Goal: Task Accomplishment & Management: Manage account settings

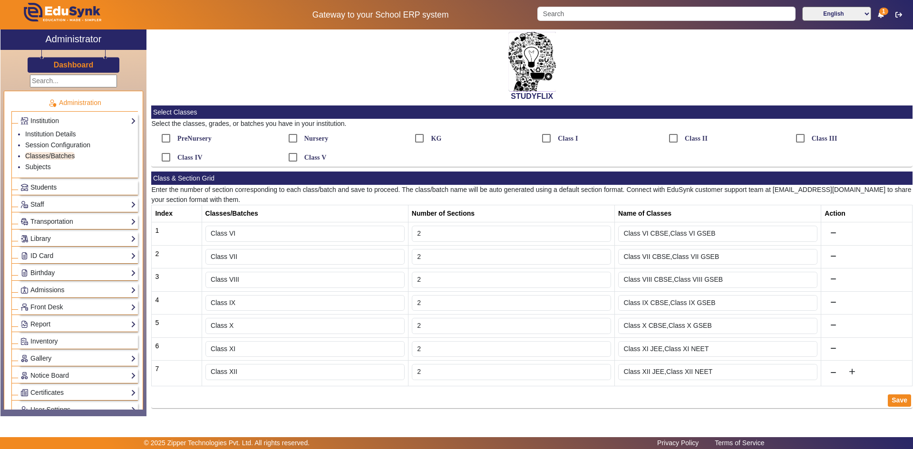
click at [58, 191] on link "Students" at bounding box center [78, 187] width 116 height 11
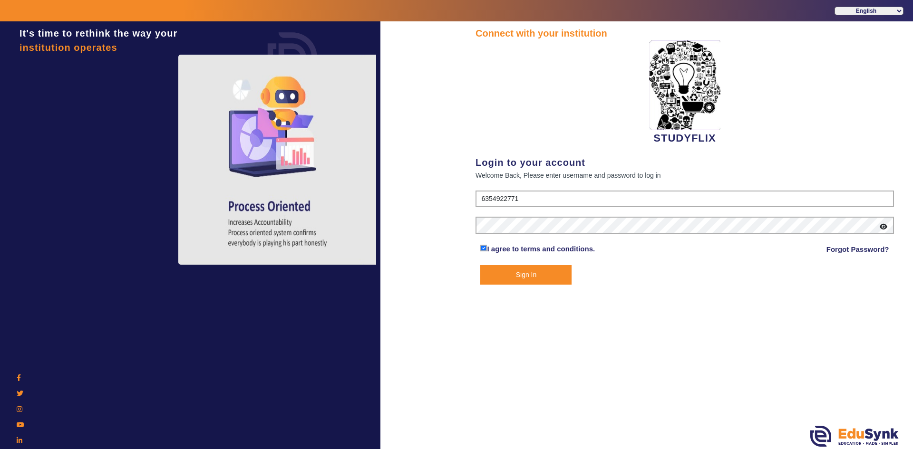
click at [513, 281] on button "Sign In" at bounding box center [525, 274] width 91 height 19
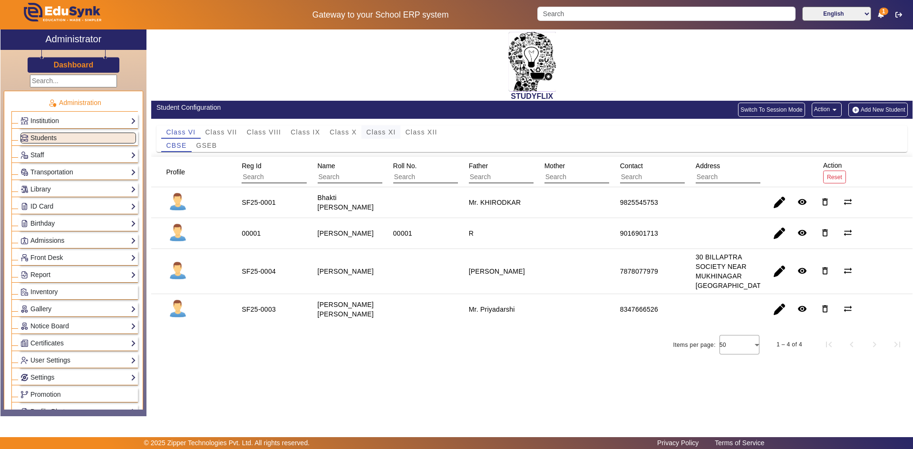
click at [393, 134] on span "Class XI" at bounding box center [380, 132] width 29 height 7
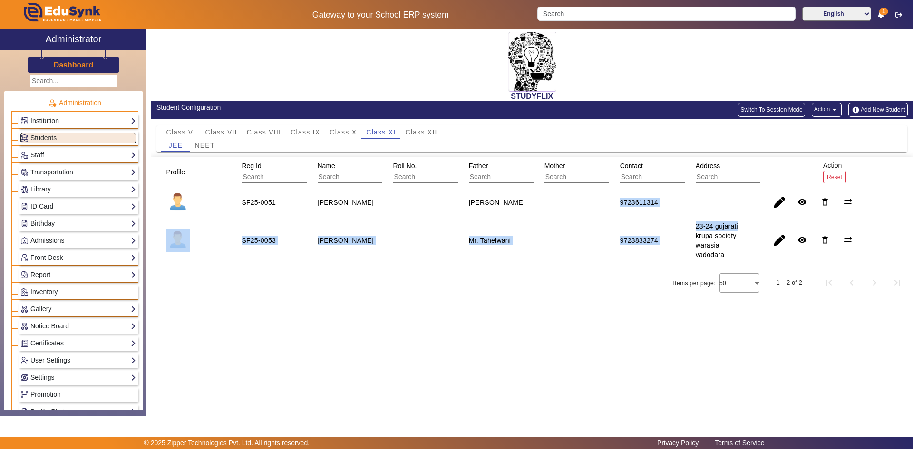
drag, startPoint x: 607, startPoint y: 204, endPoint x: 759, endPoint y: 218, distance: 152.3
click at [759, 218] on mat-table "Profile Reg Id Name Roll No. Father Mother Contact Address Action Reset SF25-00…" at bounding box center [531, 210] width 761 height 106
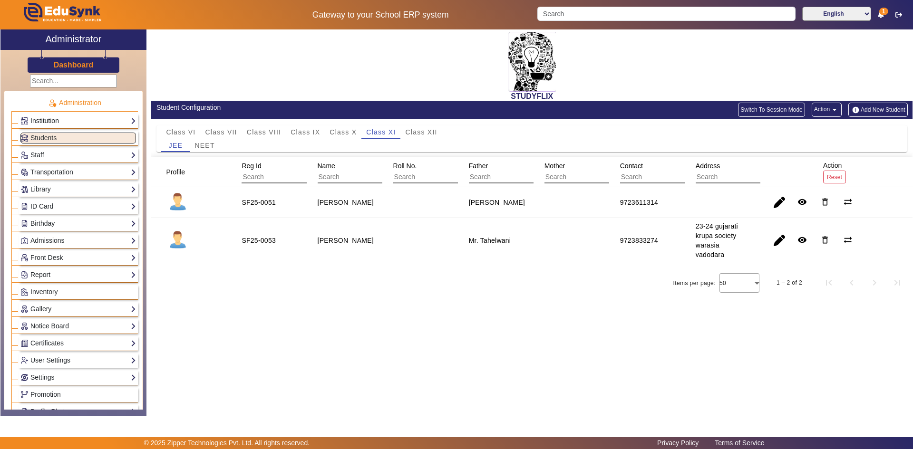
click at [664, 347] on div "STUDYFLIX Student Configuration Switch To Session Mode Action arrow_drop_down A…" at bounding box center [529, 217] width 766 height 377
click at [773, 203] on span "button" at bounding box center [779, 202] width 23 height 23
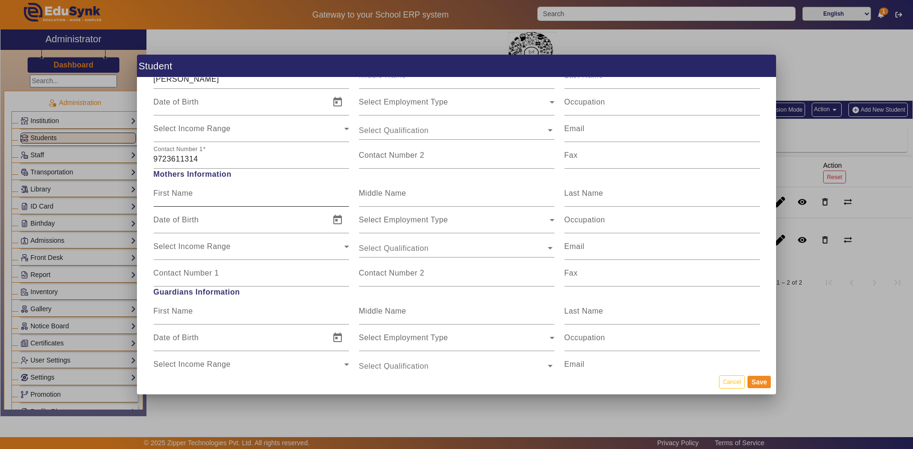
scroll to position [761, 0]
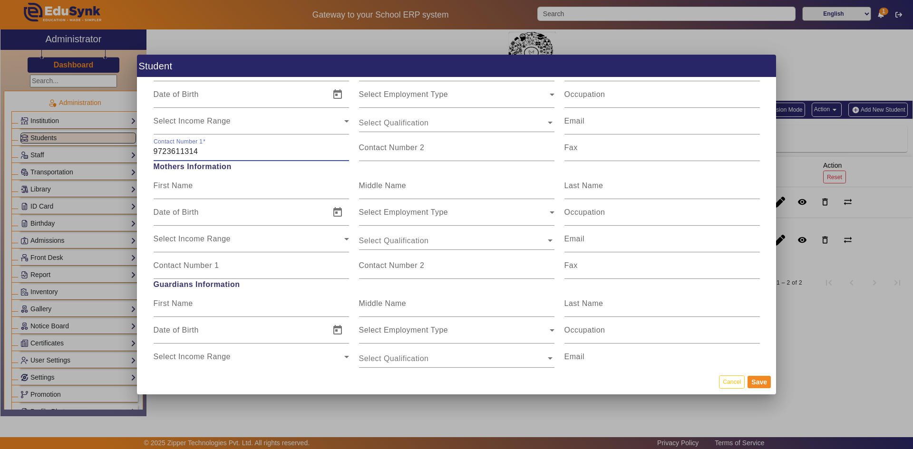
drag, startPoint x: 209, startPoint y: 153, endPoint x: 145, endPoint y: 158, distance: 63.5
click at [145, 158] on div "Personal Information First Name [PERSON_NAME] Middle Name Last Name Date of Bir…" at bounding box center [456, 223] width 639 height 292
click at [447, 153] on input "Contact Number 2" at bounding box center [456, 151] width 195 height 11
paste input "9723611314"
type input "9723611314"
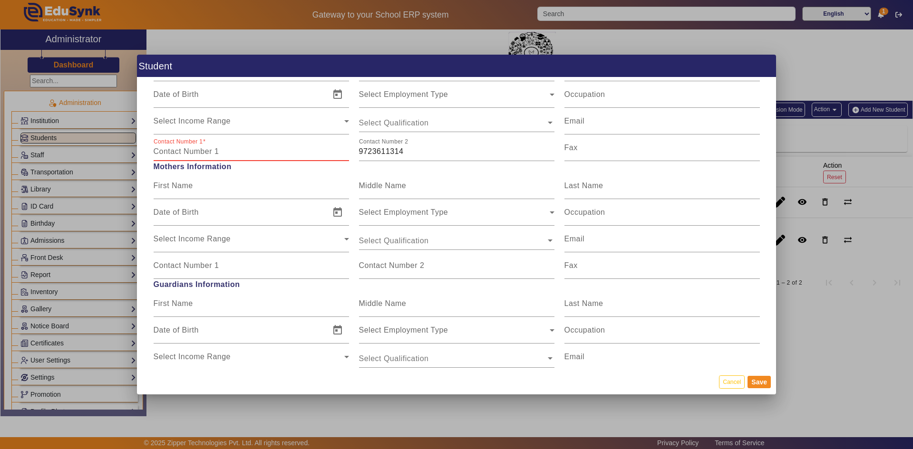
click at [226, 148] on input "Contact Number 1" at bounding box center [251, 151] width 195 height 11
type input "8140197044"
click at [761, 384] on button "Save" at bounding box center [758, 382] width 23 height 12
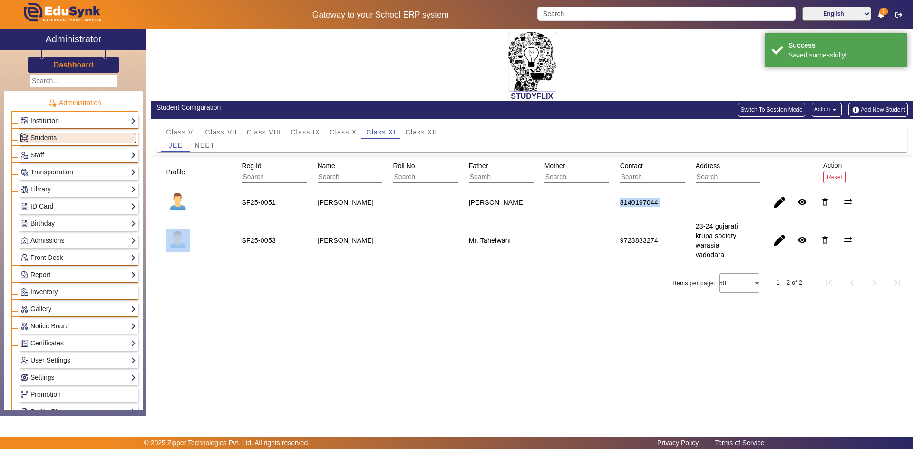
drag, startPoint x: 611, startPoint y: 199, endPoint x: 684, endPoint y: 196, distance: 72.8
click at [684, 196] on mat-row "SF25-0051 [PERSON_NAME] [PERSON_NAME] 8140197044 remove_red_eye delete_outline …" at bounding box center [531, 202] width 761 height 31
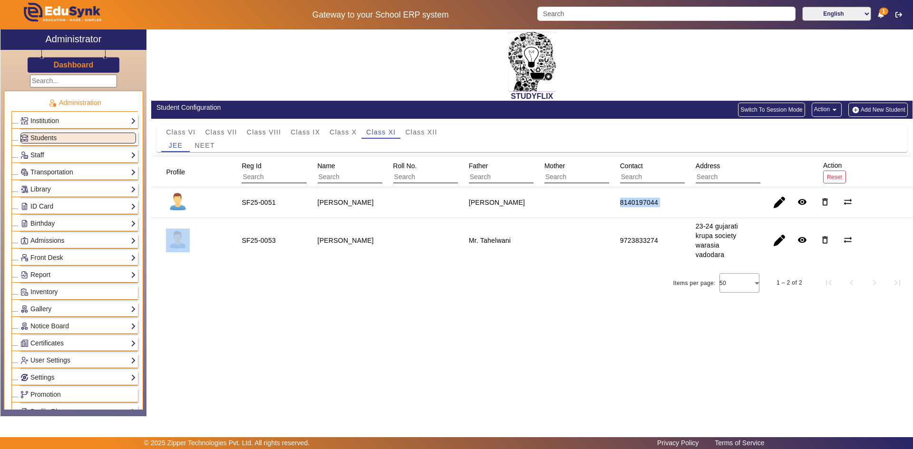
click at [684, 195] on mat-cell at bounding box center [722, 202] width 76 height 31
click at [685, 195] on mat-cell at bounding box center [722, 202] width 76 height 31
click at [412, 133] on span "Class XII" at bounding box center [421, 132] width 32 height 7
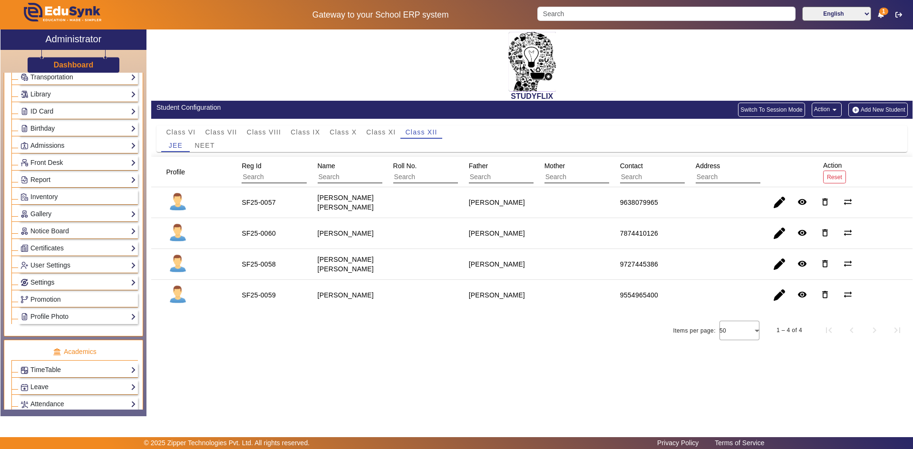
scroll to position [143, 0]
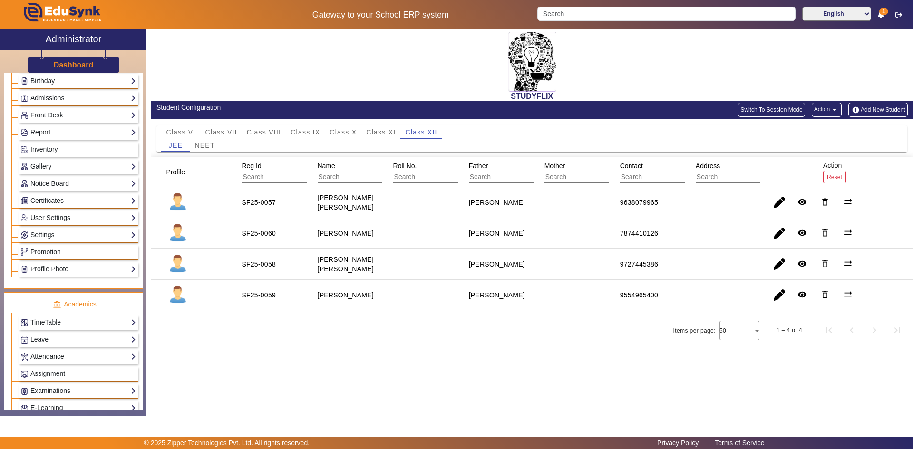
click at [53, 354] on link "Attendance" at bounding box center [78, 356] width 116 height 11
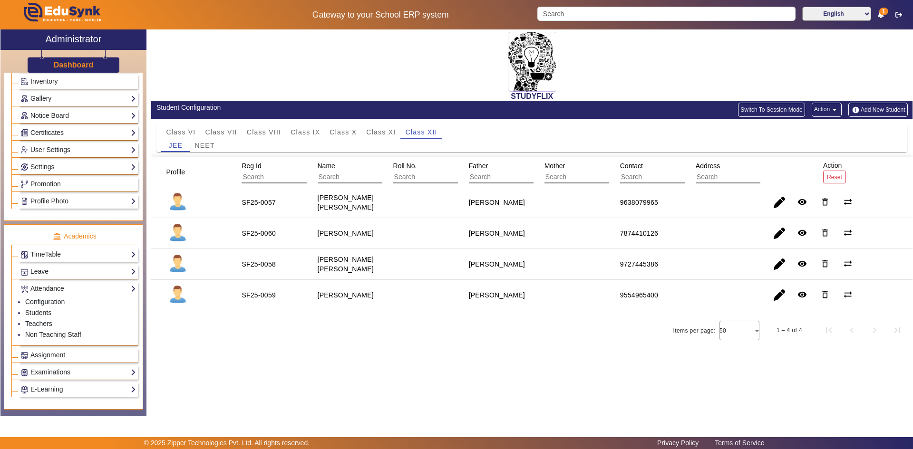
scroll to position [238, 0]
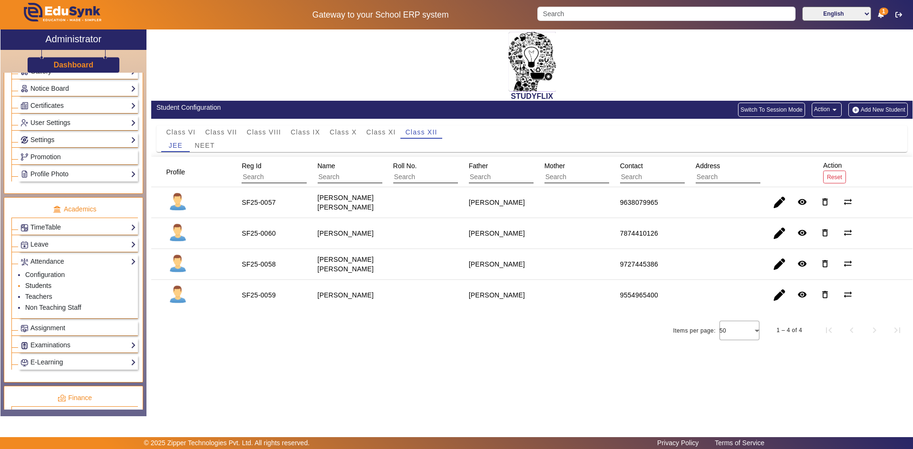
click at [42, 287] on link "Students" at bounding box center [38, 286] width 26 height 8
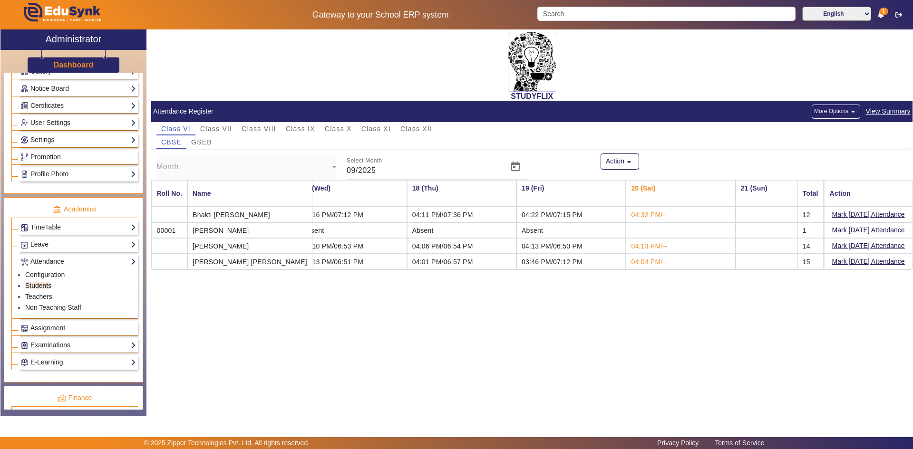
scroll to position [0, 1776]
click at [838, 228] on button "Mark [DATE] Attendance" at bounding box center [868, 230] width 75 height 12
click at [269, 142] on div "CBSE GSEB" at bounding box center [531, 141] width 751 height 13
click at [206, 145] on span "GSEB" at bounding box center [201, 142] width 21 height 7
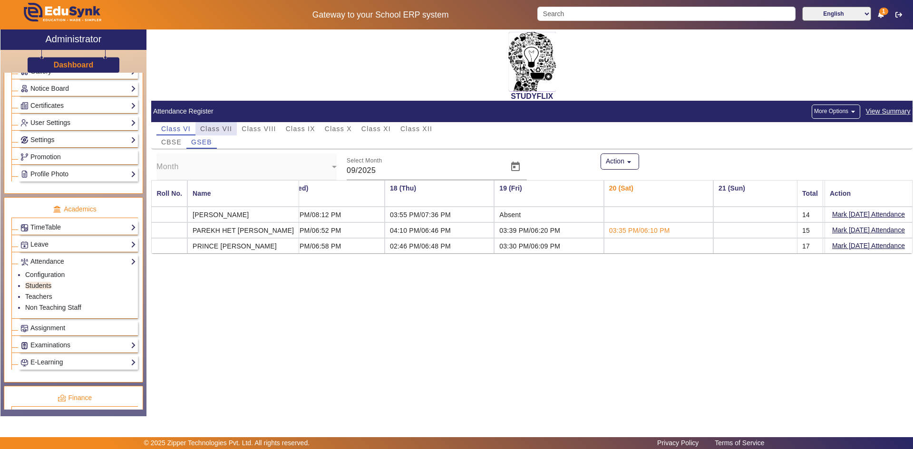
click at [226, 131] on span "Class VII" at bounding box center [216, 128] width 32 height 7
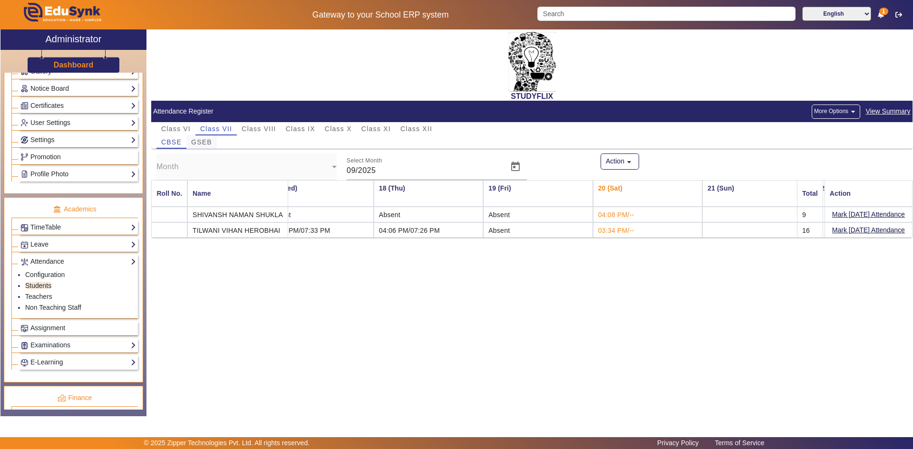
click at [202, 145] on span "GSEB" at bounding box center [201, 142] width 21 height 7
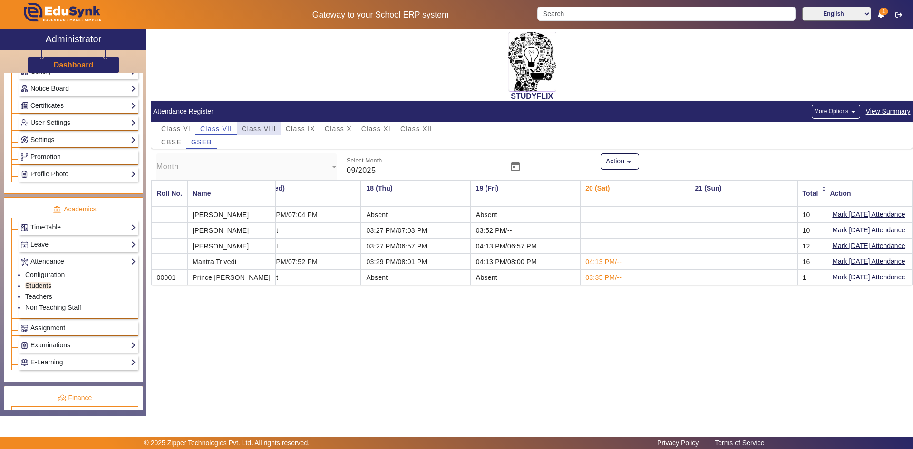
click at [250, 128] on span "Class VIII" at bounding box center [258, 128] width 34 height 7
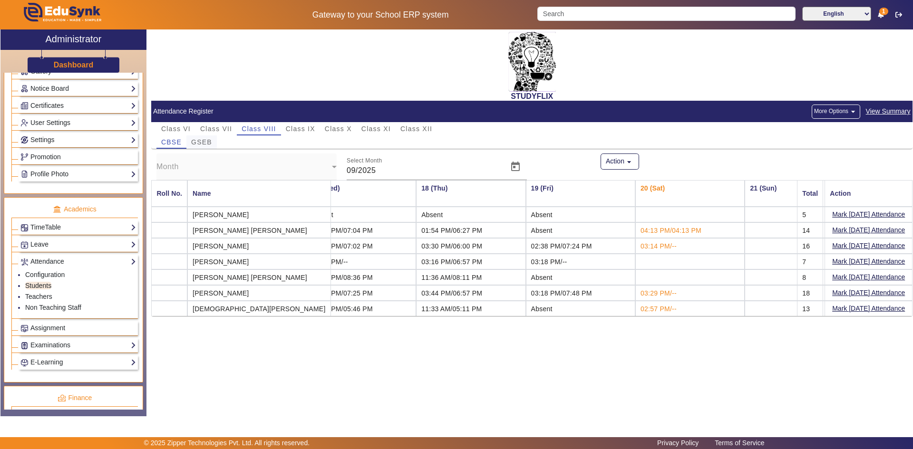
click at [207, 141] on span "GSEB" at bounding box center [201, 142] width 21 height 7
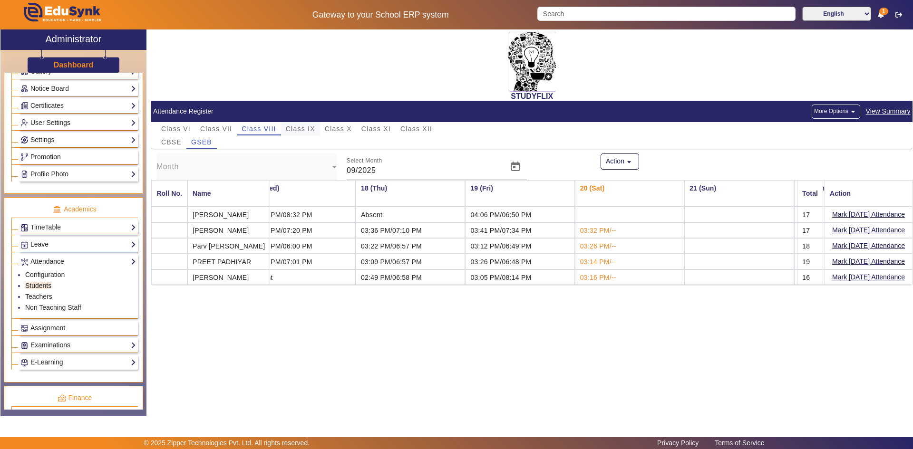
click at [298, 130] on span "Class IX" at bounding box center [300, 128] width 29 height 7
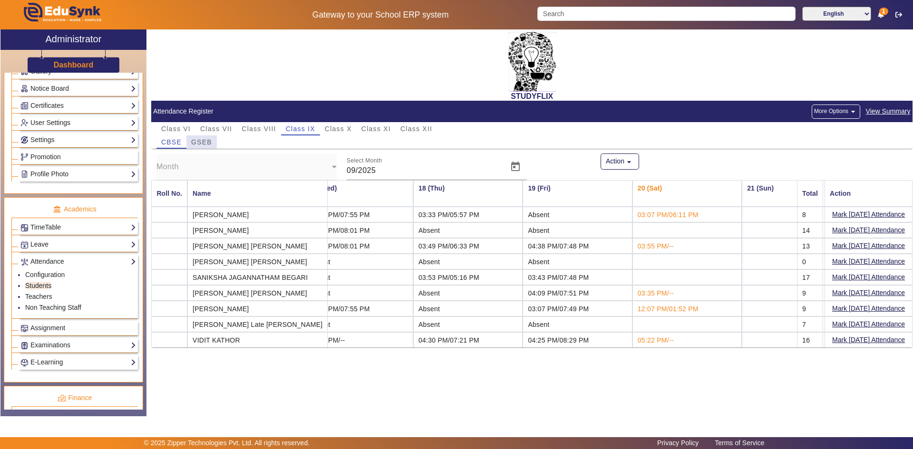
click at [204, 144] on span "GSEB" at bounding box center [201, 142] width 21 height 7
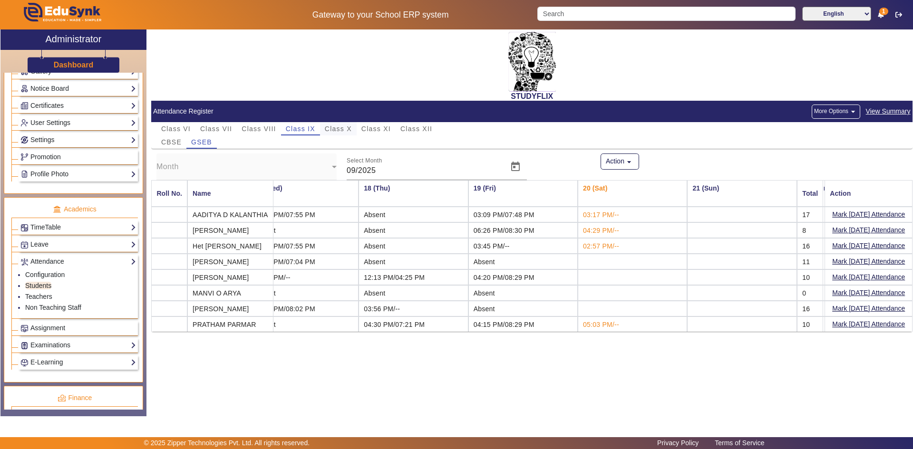
click at [327, 128] on span "Class X" at bounding box center [338, 128] width 27 height 7
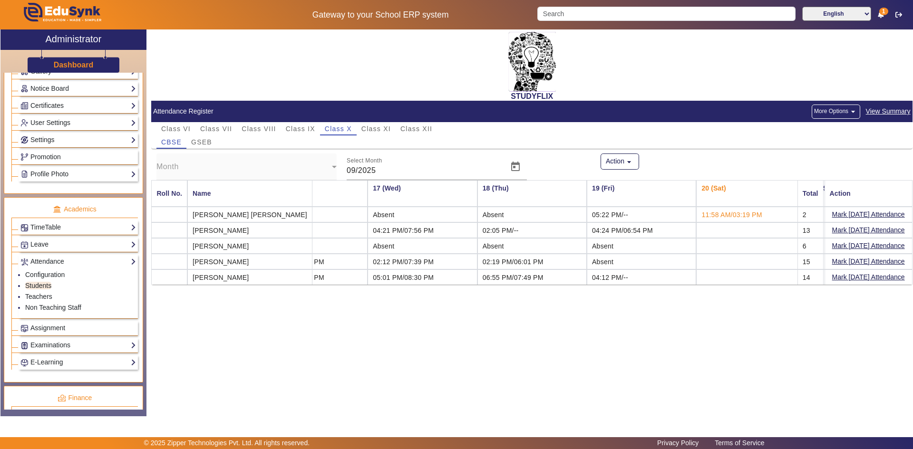
scroll to position [0, 1694]
click at [200, 140] on span "GSEB" at bounding box center [201, 142] width 21 height 7
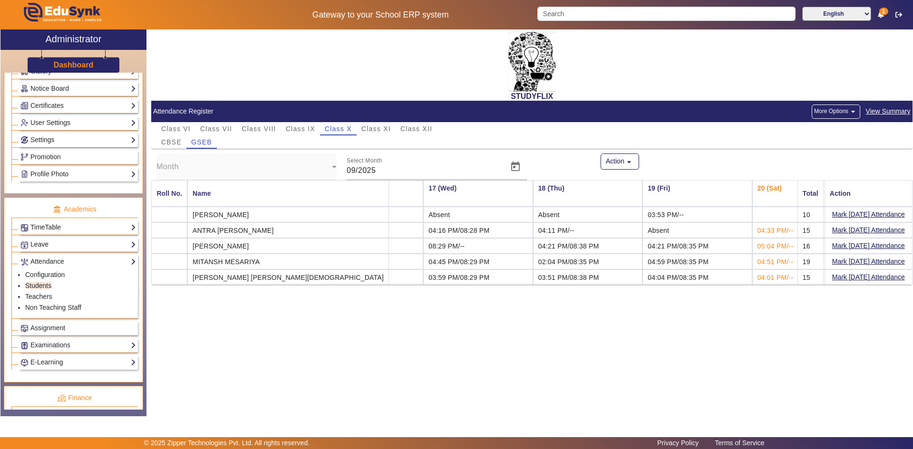
scroll to position [0, 1709]
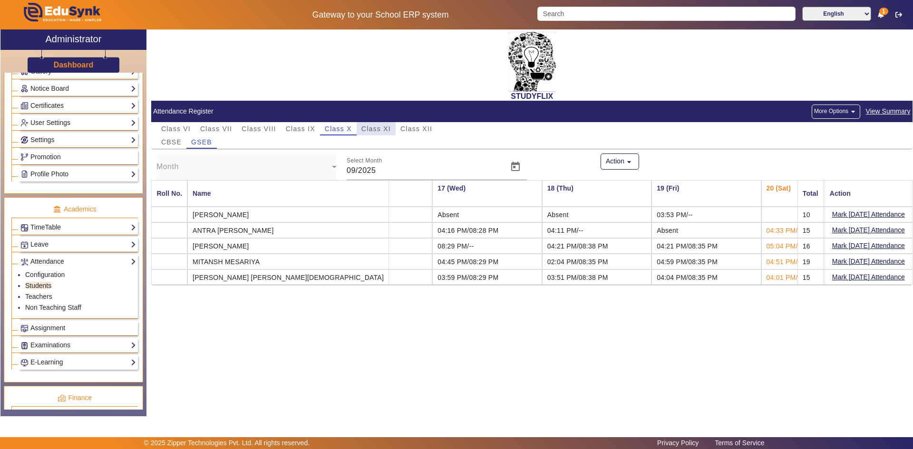
click at [378, 132] on span "Class XI" at bounding box center [375, 128] width 29 height 7
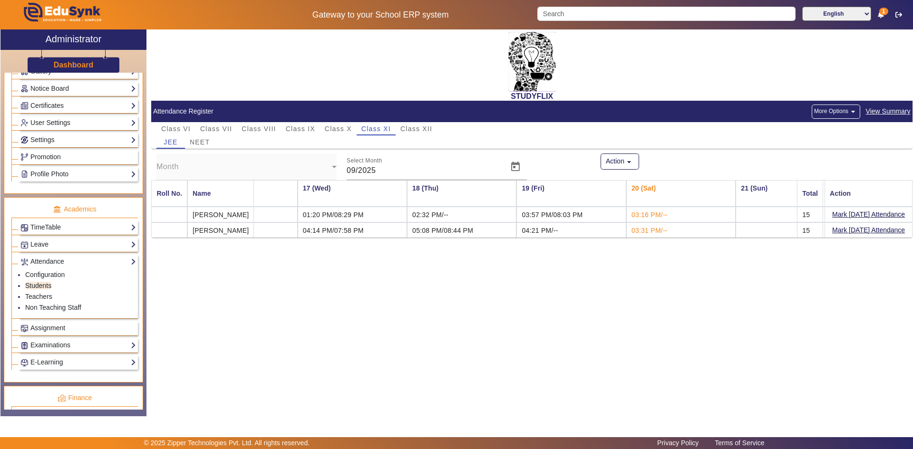
scroll to position [0, 1743]
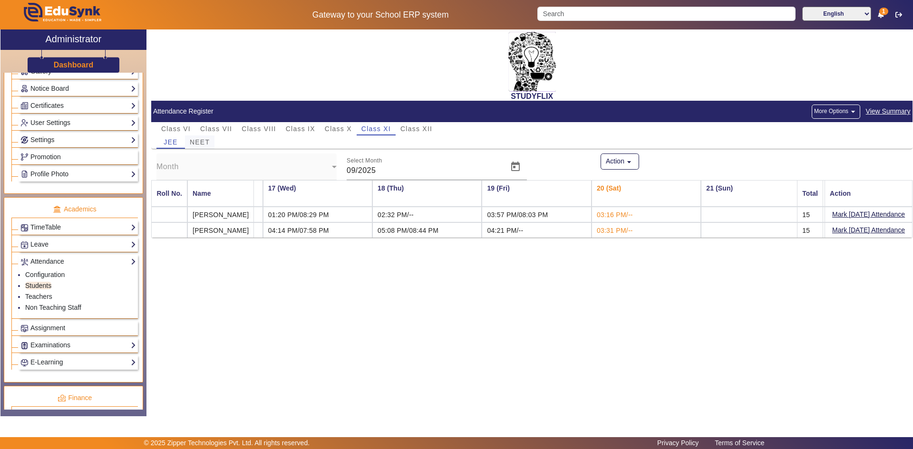
click at [201, 143] on span "NEET" at bounding box center [200, 142] width 20 height 7
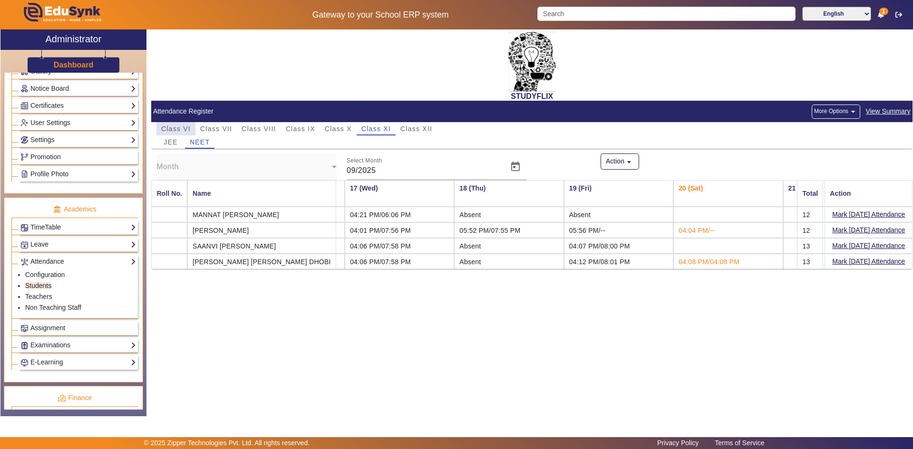
click at [181, 131] on span "Class VI" at bounding box center [175, 128] width 29 height 7
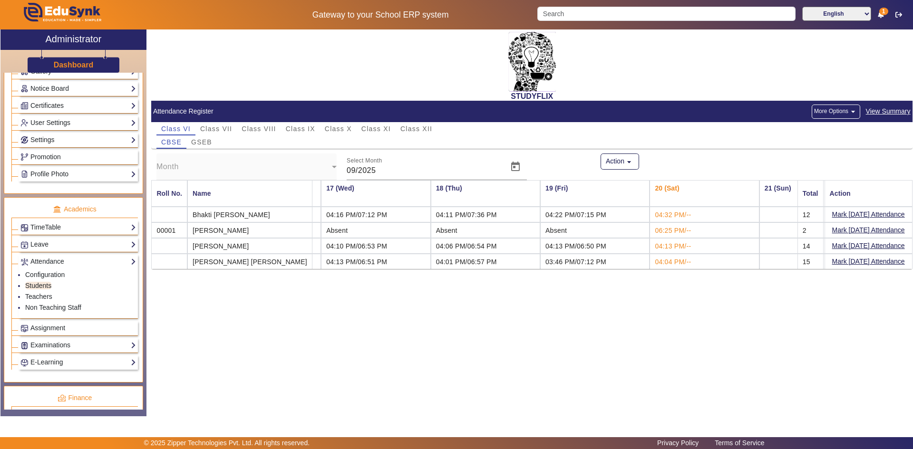
scroll to position [0, 1716]
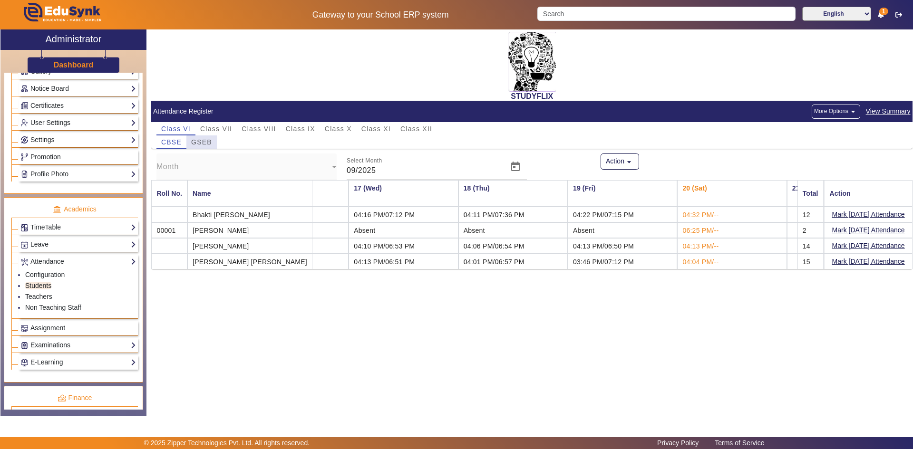
click at [207, 143] on span "GSEB" at bounding box center [201, 142] width 21 height 7
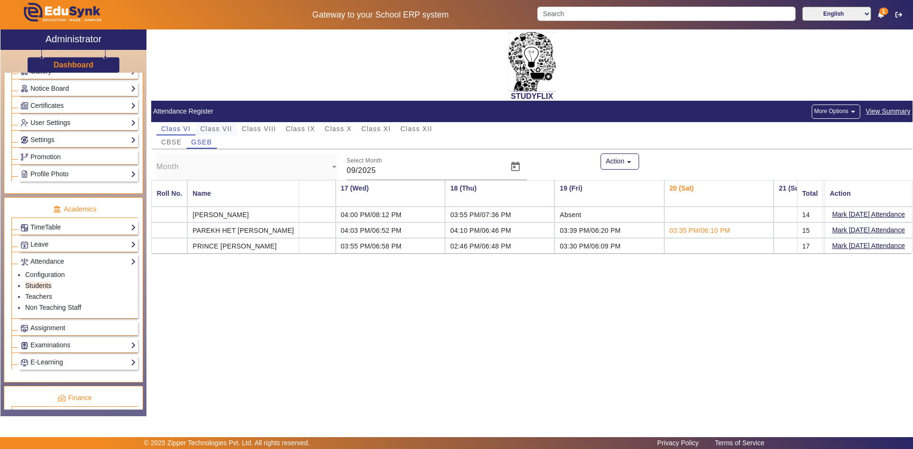
click at [215, 125] on span "Class VII" at bounding box center [216, 128] width 32 height 7
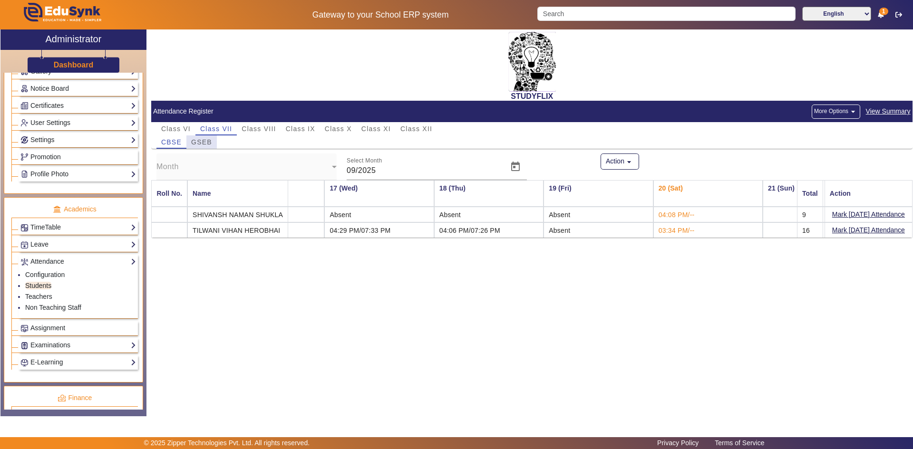
click at [208, 139] on span "GSEB" at bounding box center [201, 142] width 21 height 7
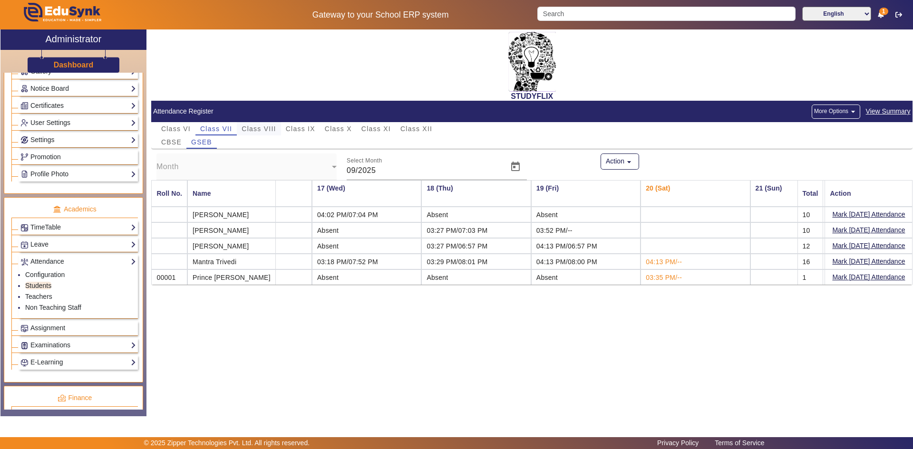
click at [249, 127] on span "Class VIII" at bounding box center [258, 128] width 34 height 7
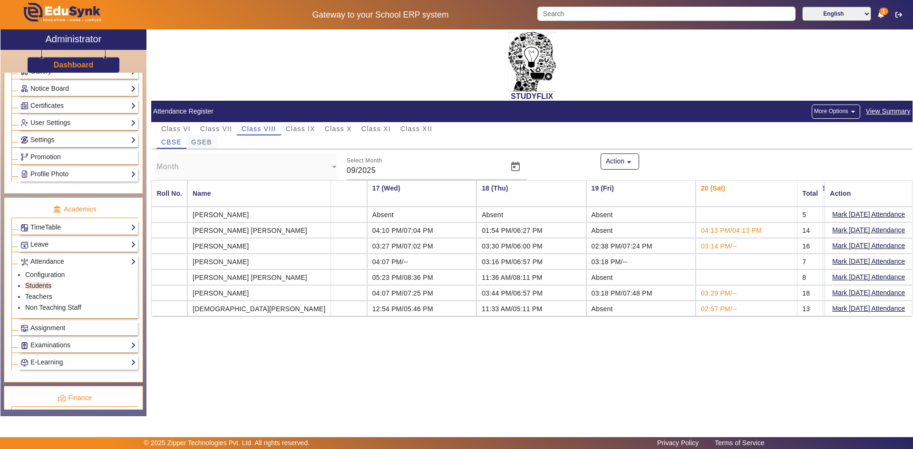
click at [207, 139] on span "GSEB" at bounding box center [201, 142] width 21 height 7
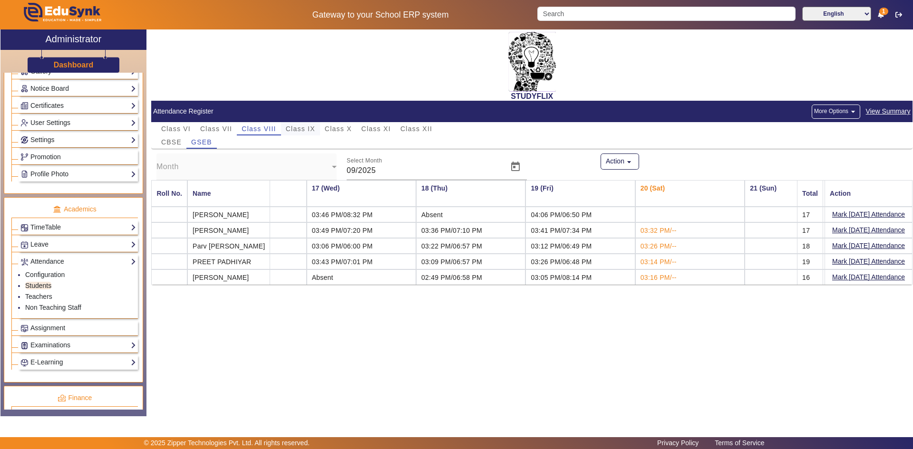
click at [289, 130] on span "Class IX" at bounding box center [300, 128] width 29 height 7
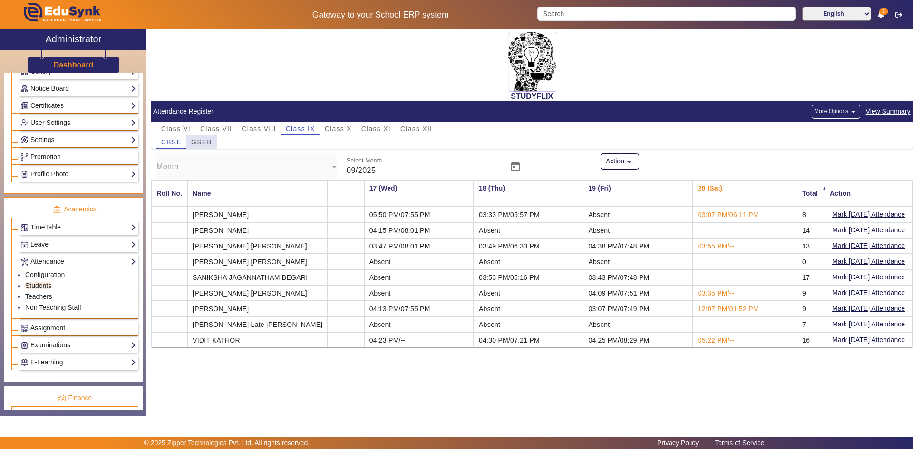
click at [201, 137] on span "GSEB" at bounding box center [201, 141] width 21 height 13
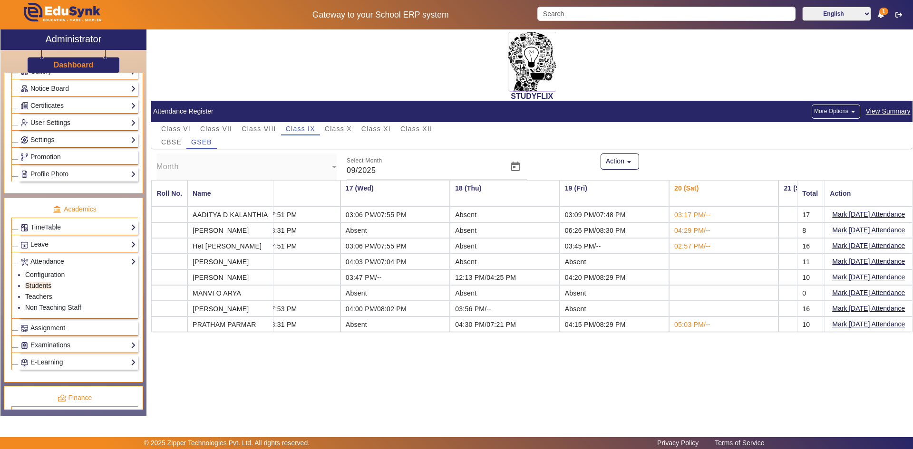
scroll to position [0, 1687]
click at [345, 125] on span "Class X" at bounding box center [338, 128] width 27 height 7
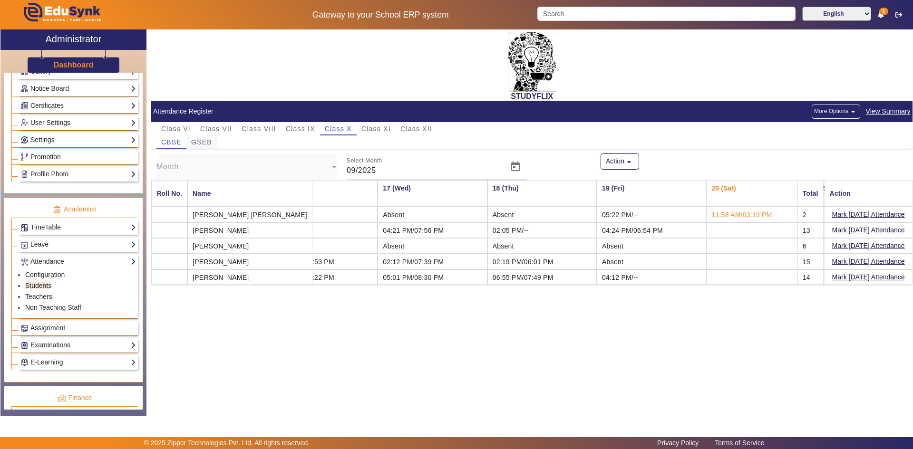
click at [202, 144] on span "GSEB" at bounding box center [201, 142] width 21 height 7
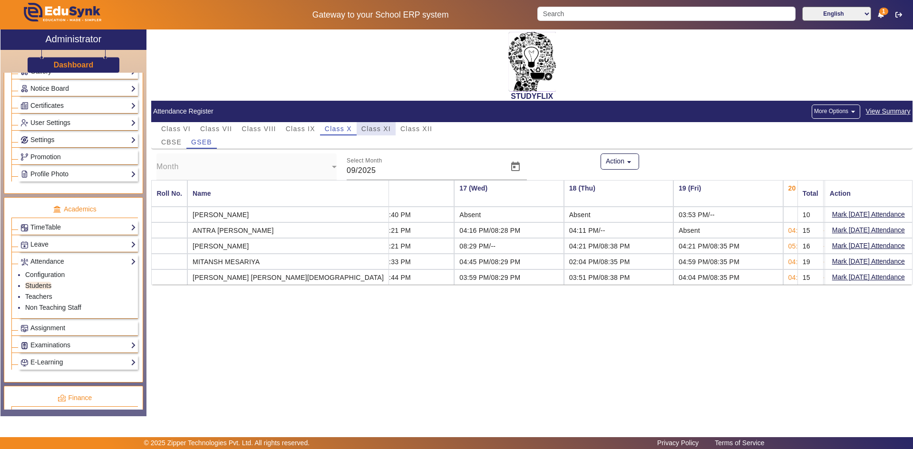
click at [381, 131] on span "Class XI" at bounding box center [375, 128] width 29 height 7
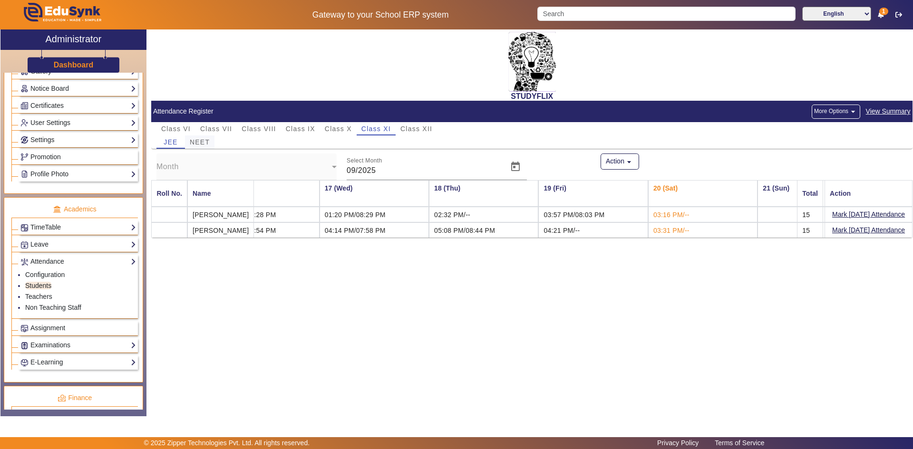
click at [208, 141] on span "NEET" at bounding box center [200, 142] width 20 height 7
